Goal: Task Accomplishment & Management: Manage account settings

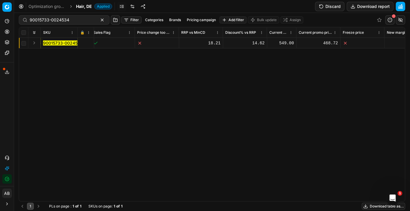
scroll to position [0, 464]
click at [324, 41] on div "468.72" at bounding box center [315, 43] width 39 height 6
click at [328, 43] on div "468.72" at bounding box center [315, 43] width 39 height 6
click at [333, 4] on button "Discard" at bounding box center [329, 6] width 29 height 9
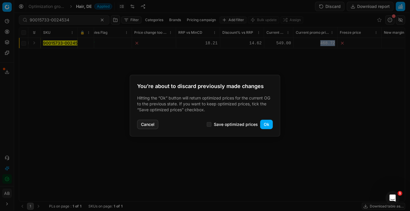
click at [266, 125] on button "Ok" at bounding box center [266, 124] width 13 height 9
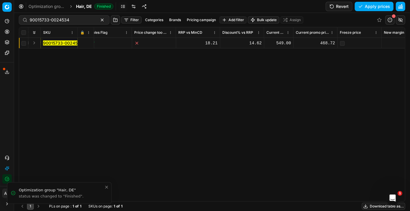
click at [342, 8] on button "Revert" at bounding box center [339, 6] width 27 height 9
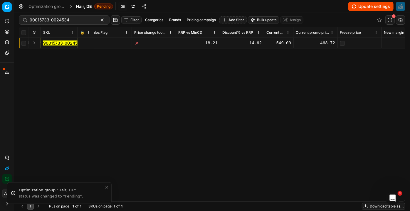
click at [319, 43] on div "468.72" at bounding box center [315, 43] width 39 height 6
drag, startPoint x: 317, startPoint y: 44, endPoint x: 297, endPoint y: 45, distance: 19.7
click at [297, 45] on input "468.72" at bounding box center [315, 42] width 39 height 9
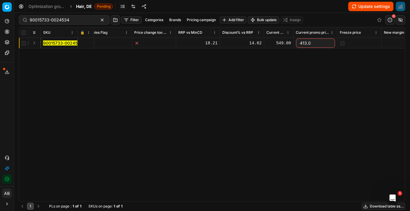
type input "413.04"
click at [324, 70] on div "SKU 🔒 Product line ID Title Product line name Cost PCII cost RRP CD min Price C…" at bounding box center [212, 114] width 386 height 174
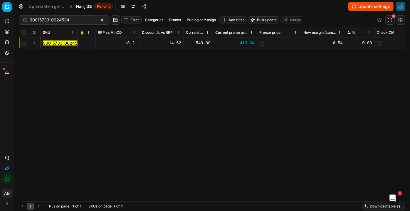
scroll to position [0, 3435]
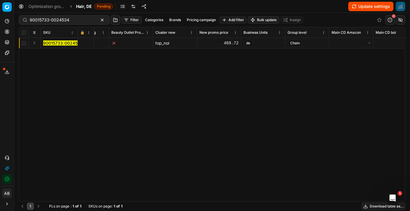
click at [228, 43] on div "468.72" at bounding box center [219, 43] width 39 height 6
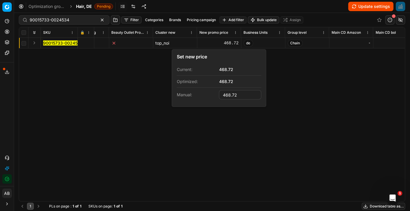
drag, startPoint x: 238, startPoint y: 93, endPoint x: 207, endPoint y: 97, distance: 31.4
click at [207, 97] on dl "Current: 468.72 Optimized: 468.72 Manual: 468.72" at bounding box center [219, 83] width 85 height 38
type input "413.04"
click at [277, 68] on div "SKU 🔒 Product line ID Title Product line name Cost PCII cost RRP CD min Price C…" at bounding box center [212, 114] width 386 height 174
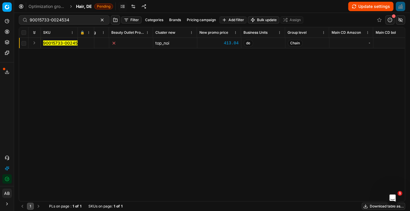
click at [365, 2] on button "Update settings" at bounding box center [370, 6] width 45 height 9
click at [366, 8] on button "Save and apply" at bounding box center [371, 6] width 44 height 9
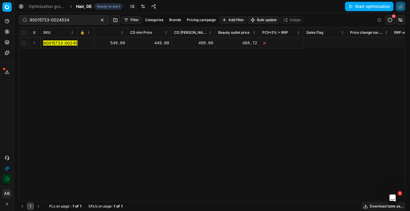
scroll to position [0, 0]
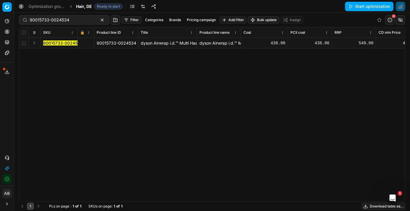
click at [80, 41] on icon at bounding box center [82, 43] width 4 height 4
click at [360, 7] on button "Save and apply" at bounding box center [371, 6] width 44 height 9
